Goal: Task Accomplishment & Management: Complete application form

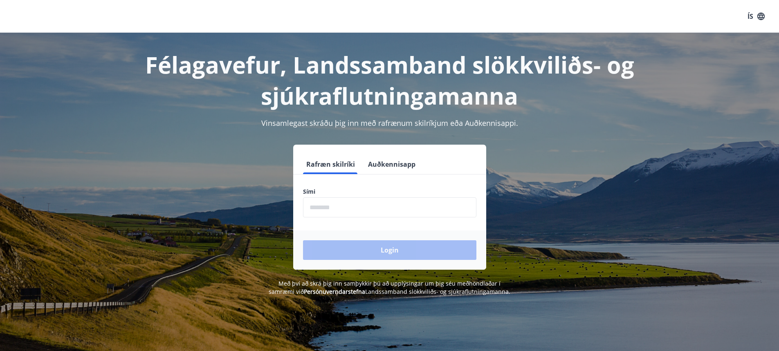
click at [396, 211] on input "phone" at bounding box center [389, 207] width 173 height 20
type input "********"
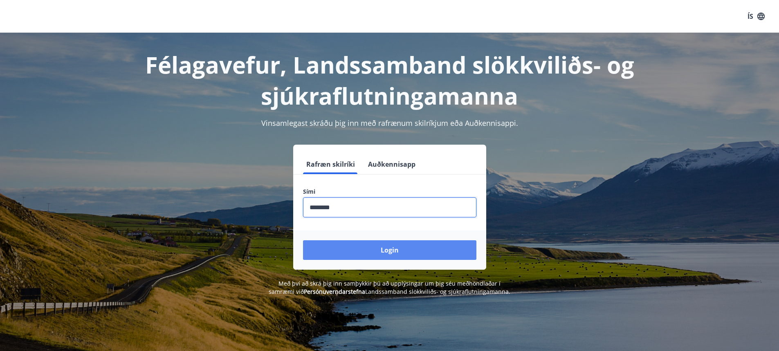
click at [411, 257] on button "Login" at bounding box center [389, 250] width 173 height 20
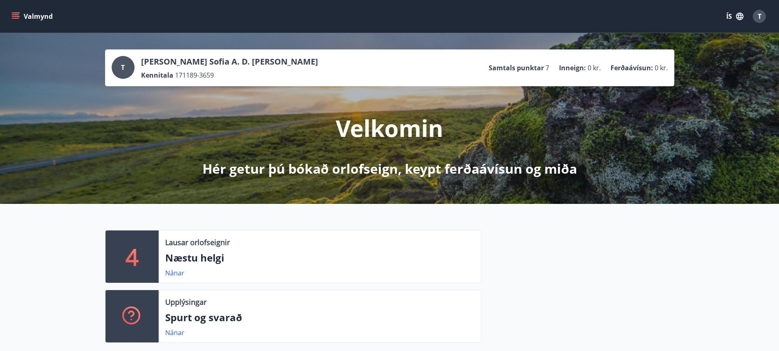
click at [18, 12] on icon "menu" at bounding box center [15, 16] width 8 height 8
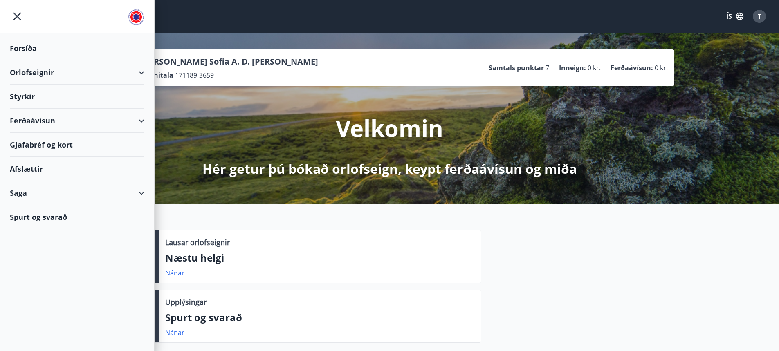
click at [29, 61] on div "Styrkir" at bounding box center [77, 48] width 134 height 24
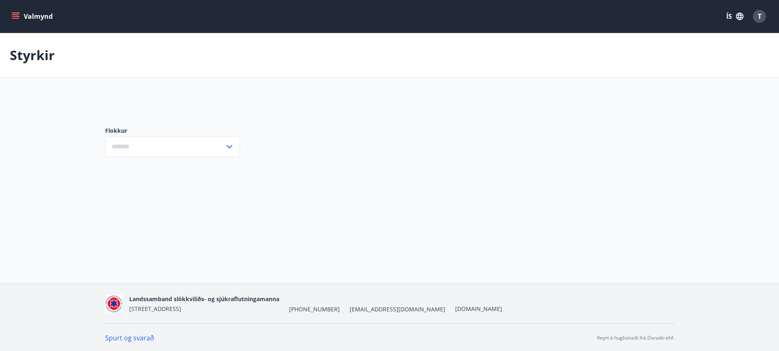
type input "***"
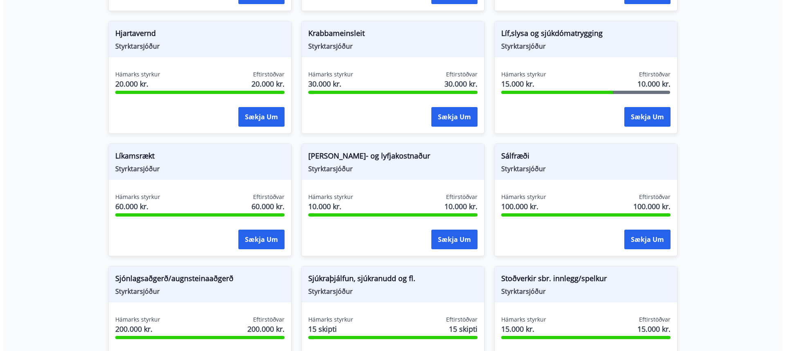
scroll to position [654, 0]
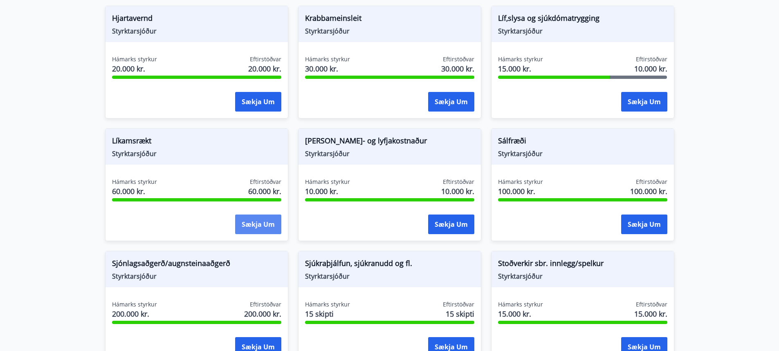
click at [256, 220] on button "Sækja um" at bounding box center [258, 225] width 46 height 20
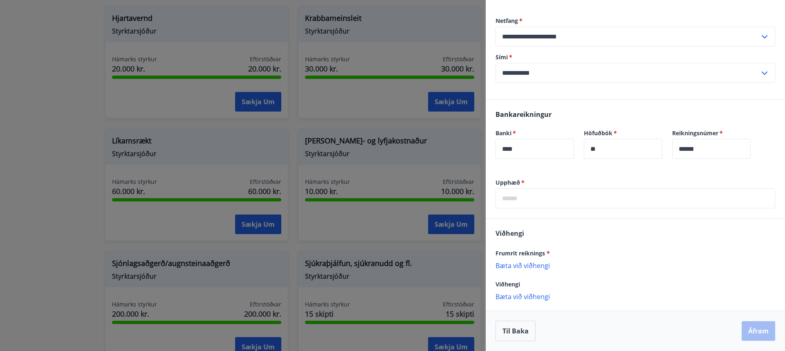
scroll to position [164, 0]
click at [538, 199] on input "text" at bounding box center [635, 198] width 280 height 20
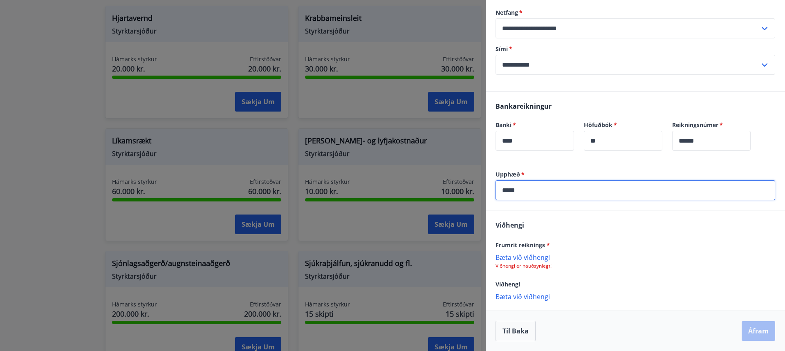
type input "*****"
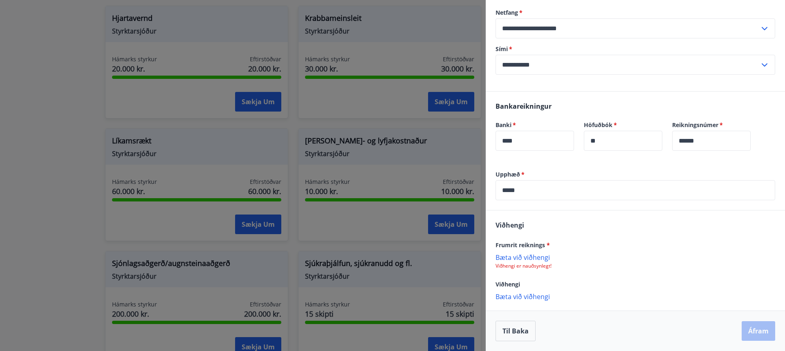
click at [578, 232] on div "[PERSON_NAME] reiknings * [PERSON_NAME] við viðhengi Viðhengi er nauðsynlegt! V…" at bounding box center [635, 261] width 299 height 100
click at [548, 261] on p "Bæta við viðhengi" at bounding box center [635, 257] width 280 height 8
click at [534, 296] on p "Bæta við viðhengi" at bounding box center [635, 296] width 280 height 8
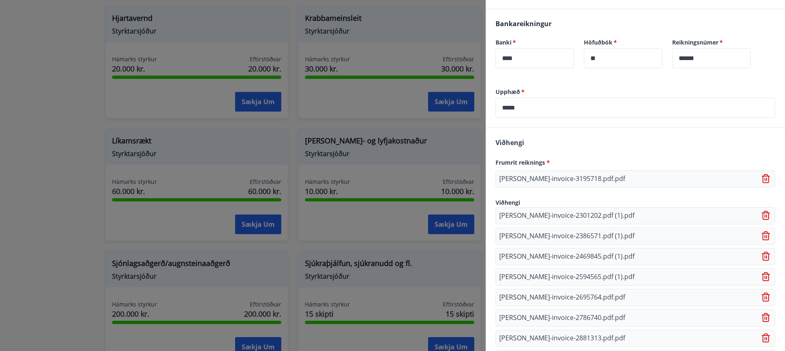
scroll to position [354, 0]
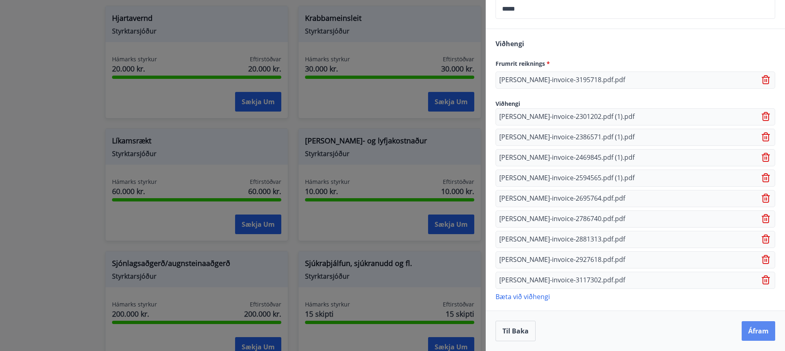
click at [745, 332] on button "Áfram" at bounding box center [759, 331] width 34 height 20
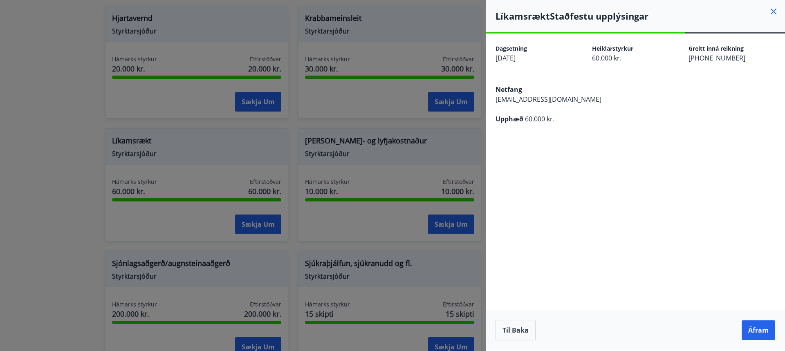
scroll to position [0, 0]
click at [761, 327] on button "Áfram" at bounding box center [759, 331] width 34 height 20
click at [770, 40] on icon "Close" at bounding box center [768, 41] width 10 height 10
click at [515, 329] on button "Til baka" at bounding box center [515, 330] width 40 height 20
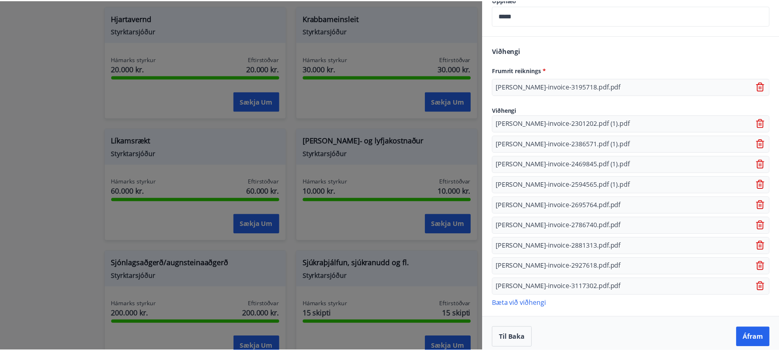
scroll to position [354, 0]
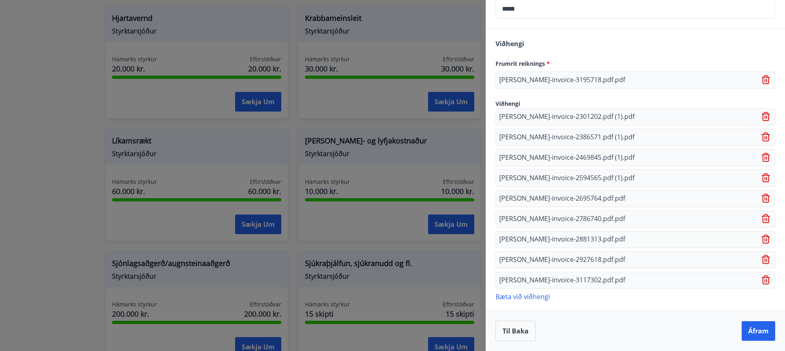
click at [63, 134] on div at bounding box center [392, 175] width 785 height 351
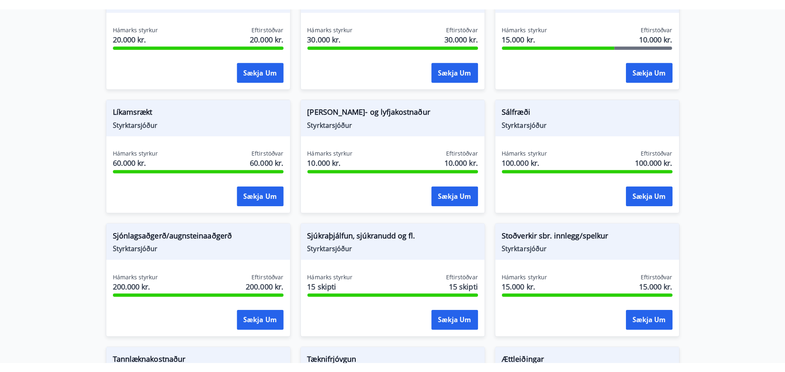
scroll to position [695, 0]
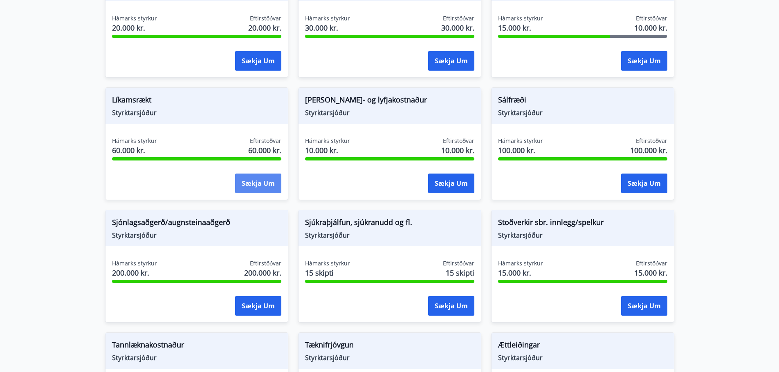
click at [257, 184] on button "Sækja um" at bounding box center [258, 184] width 46 height 20
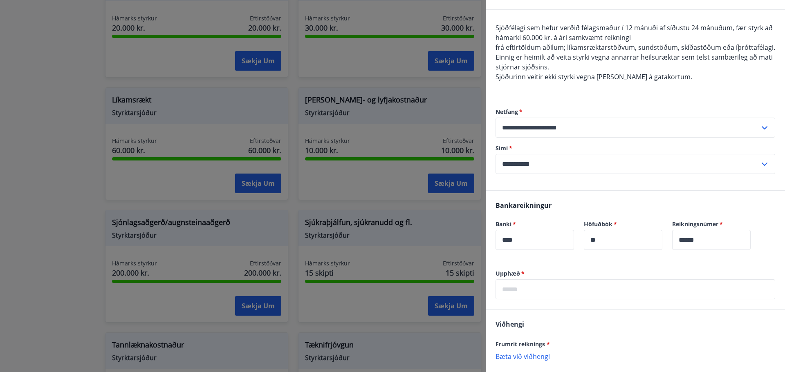
scroll to position [82, 0]
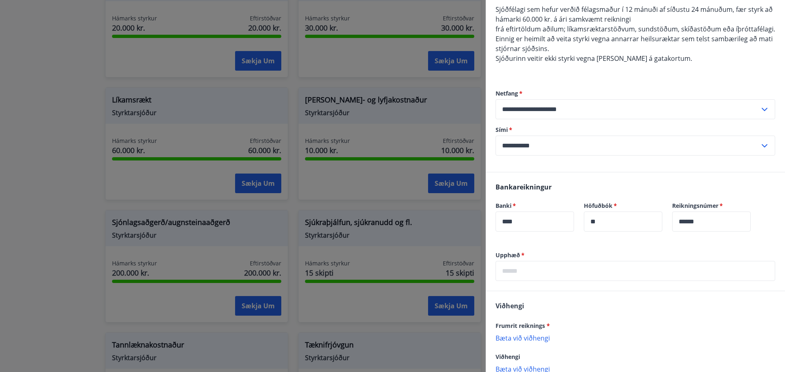
click at [565, 281] on input "text" at bounding box center [635, 271] width 280 height 20
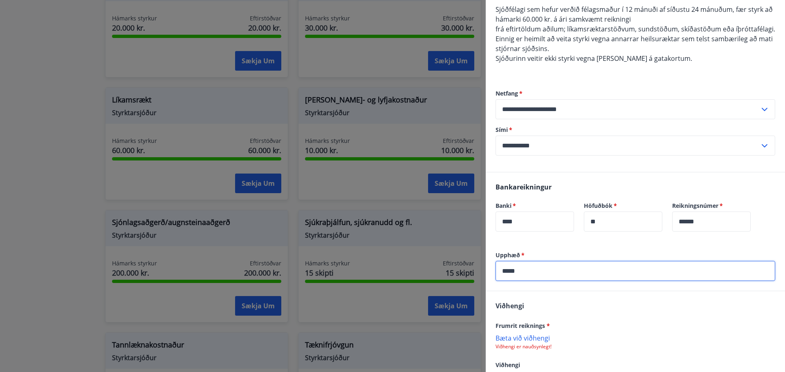
type input "*****"
click at [587, 291] on div "Upphæð   * ***** ​" at bounding box center [635, 271] width 299 height 40
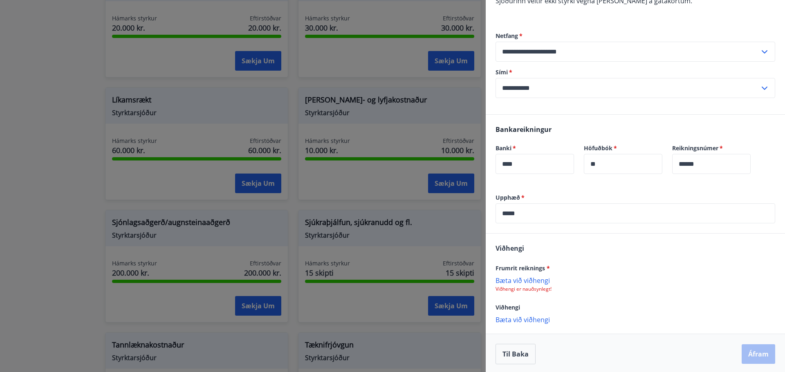
scroll to position [151, 0]
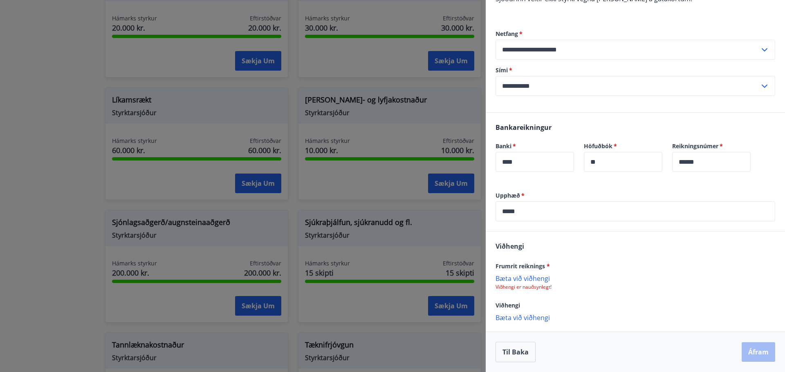
click at [544, 278] on p "Bæta við viðhengi" at bounding box center [635, 278] width 280 height 8
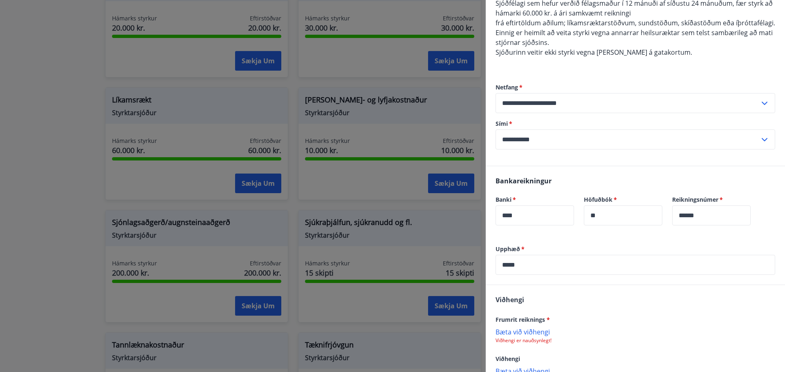
scroll to position [110, 0]
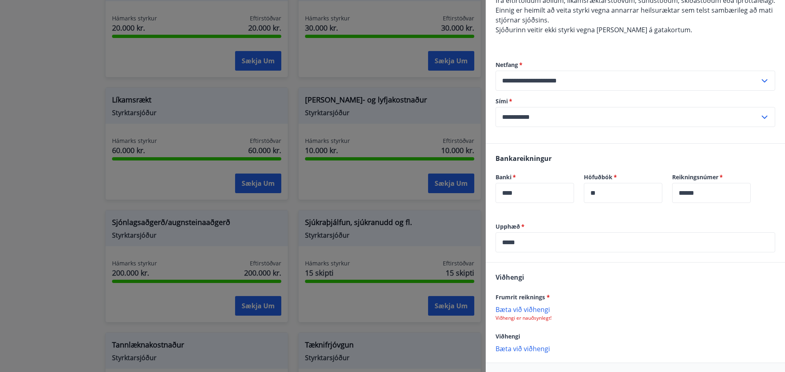
click at [536, 314] on p "Bæta við viðhengi" at bounding box center [635, 309] width 280 height 8
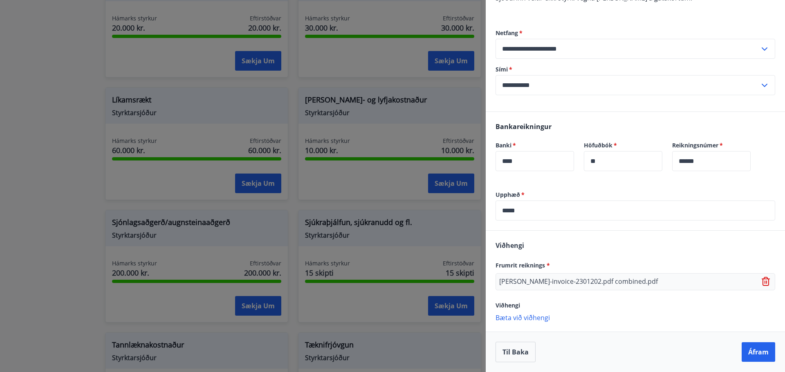
scroll to position [152, 0]
click at [752, 351] on button "Áfram" at bounding box center [759, 353] width 34 height 20
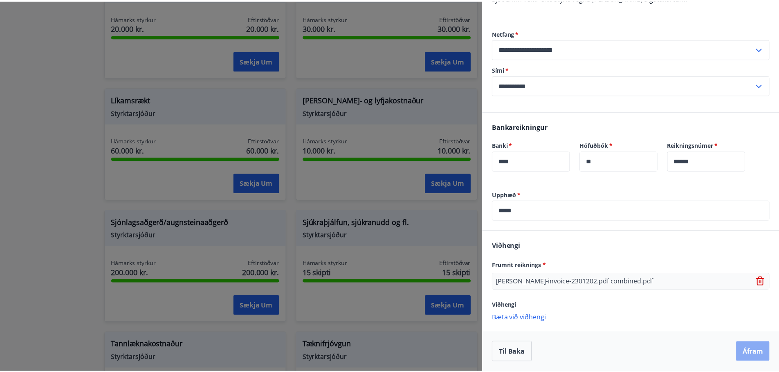
scroll to position [0, 0]
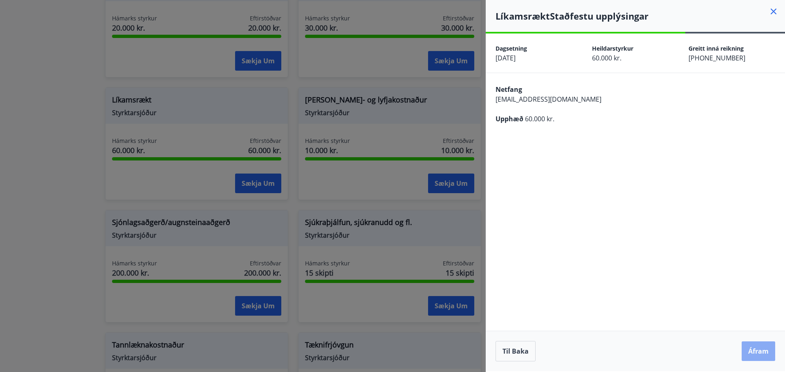
click at [762, 351] on button "Áfram" at bounding box center [759, 352] width 34 height 20
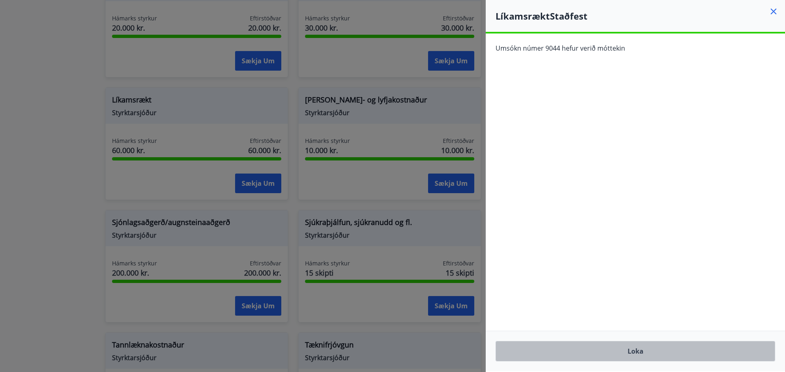
click at [653, 350] on button "Loka" at bounding box center [635, 351] width 280 height 20
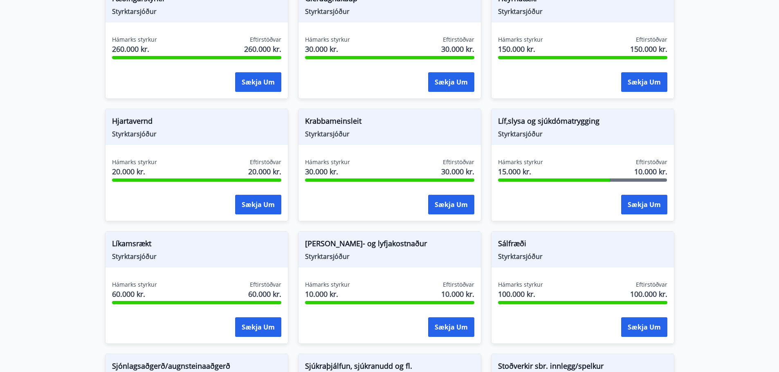
scroll to position [520, 0]
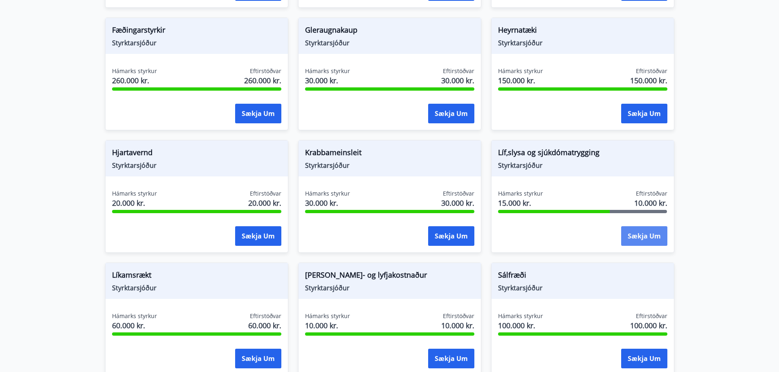
click at [646, 244] on button "Sækja um" at bounding box center [644, 236] width 46 height 20
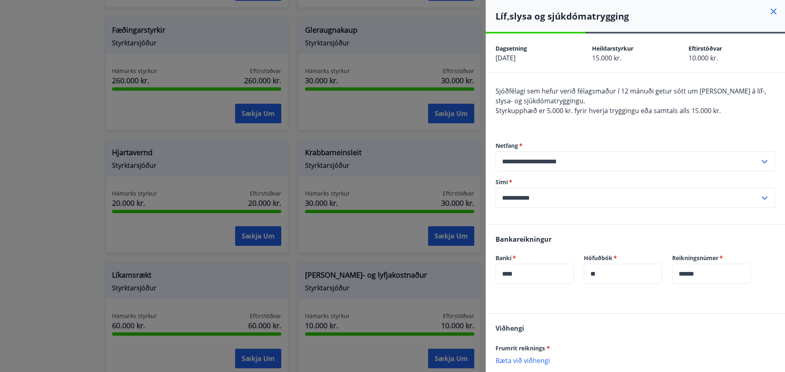
click at [769, 13] on icon at bounding box center [774, 12] width 10 height 10
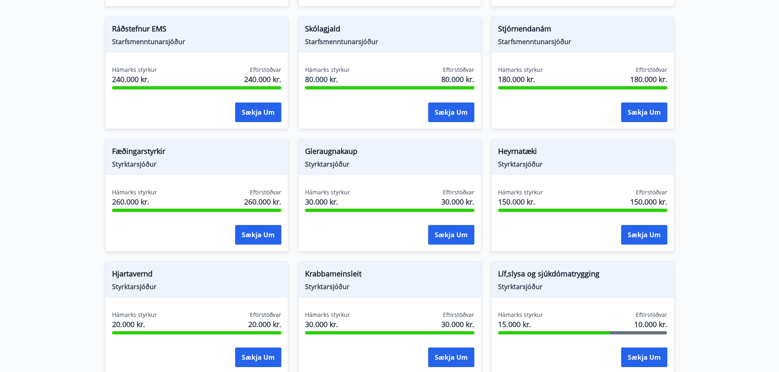
scroll to position [397, 0]
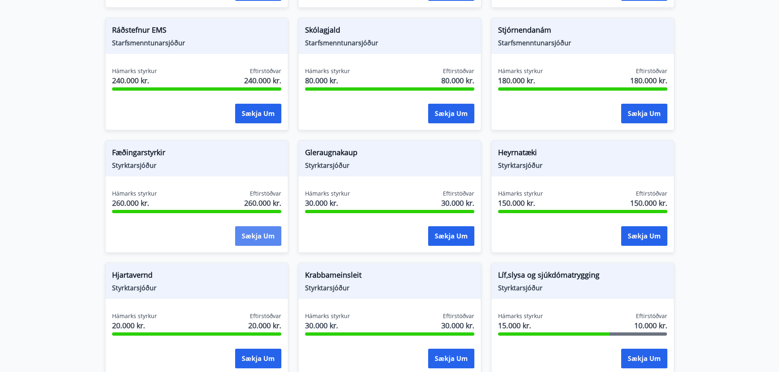
click at [260, 233] on button "Sækja um" at bounding box center [258, 236] width 46 height 20
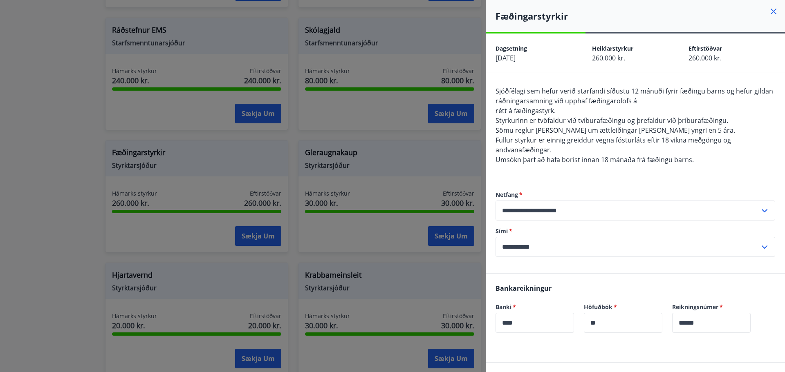
click at [769, 13] on icon at bounding box center [774, 12] width 10 height 10
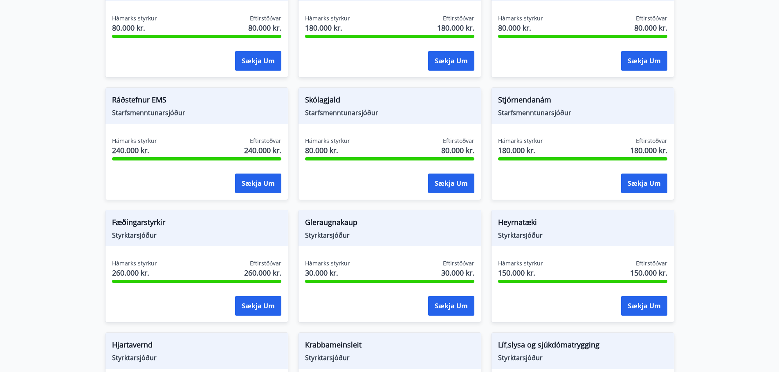
scroll to position [315, 0]
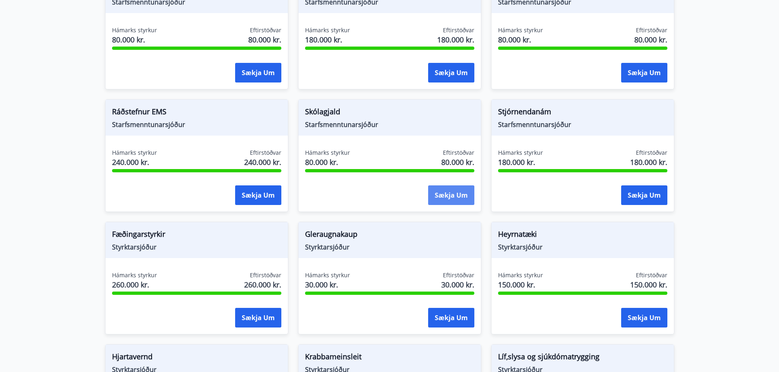
click at [450, 191] on button "Sækja um" at bounding box center [451, 196] width 46 height 20
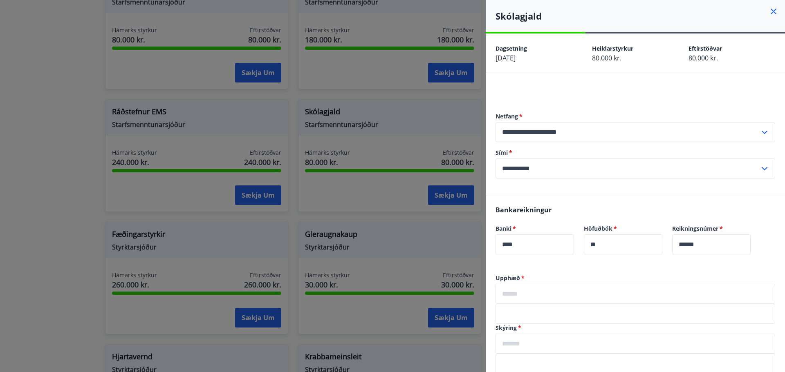
click at [770, 11] on icon at bounding box center [774, 12] width 10 height 10
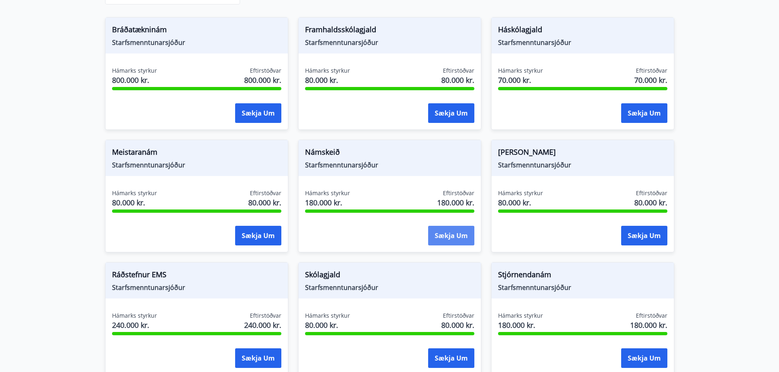
scroll to position [152, 0]
click at [452, 241] on button "Sækja um" at bounding box center [451, 236] width 46 height 20
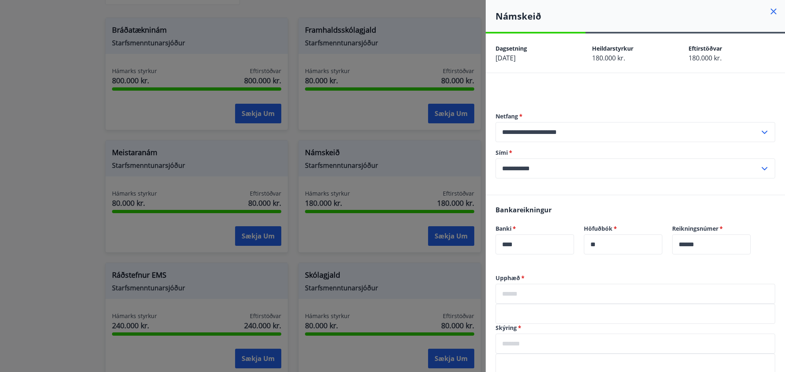
click at [770, 12] on icon at bounding box center [774, 12] width 10 height 10
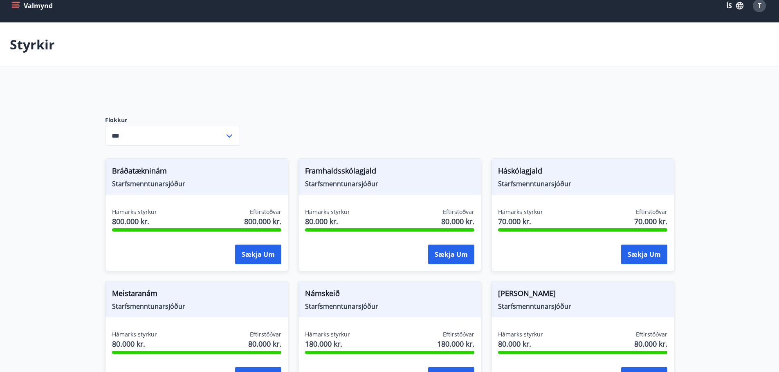
scroll to position [0, 0]
